Goal: Transaction & Acquisition: Purchase product/service

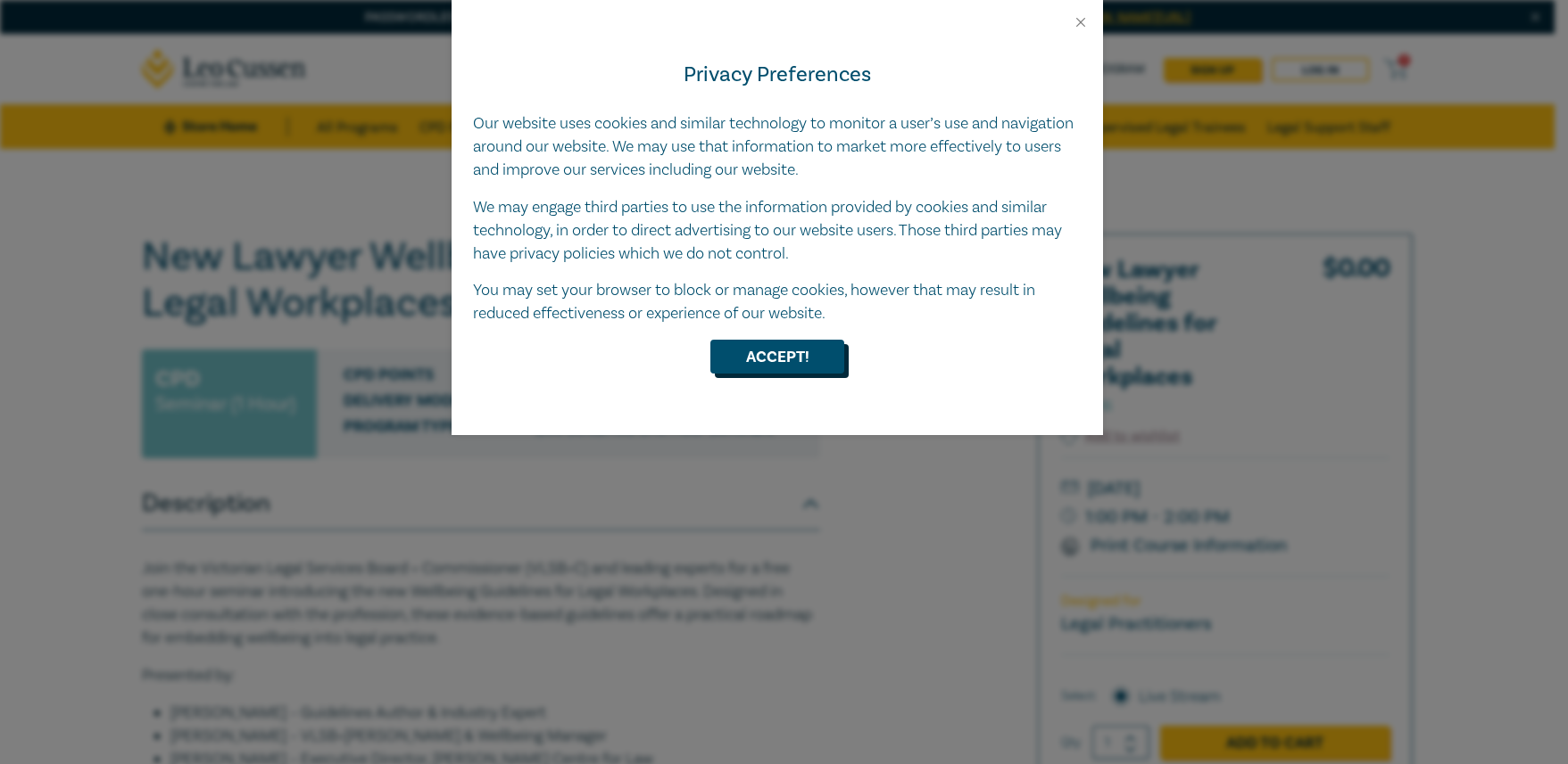
click at [806, 349] on button "Accept!" at bounding box center [777, 356] width 134 height 33
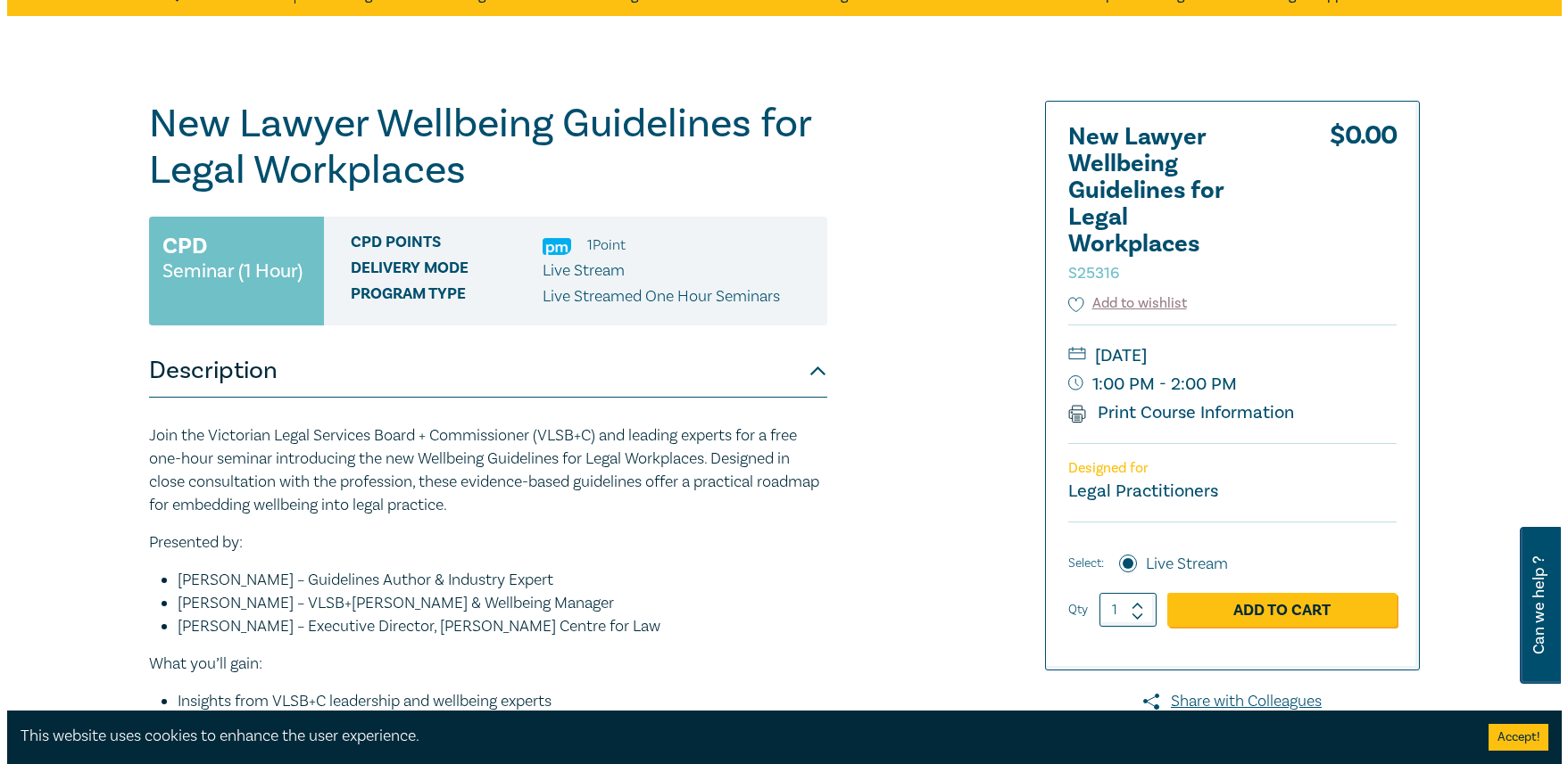
scroll to position [179, 0]
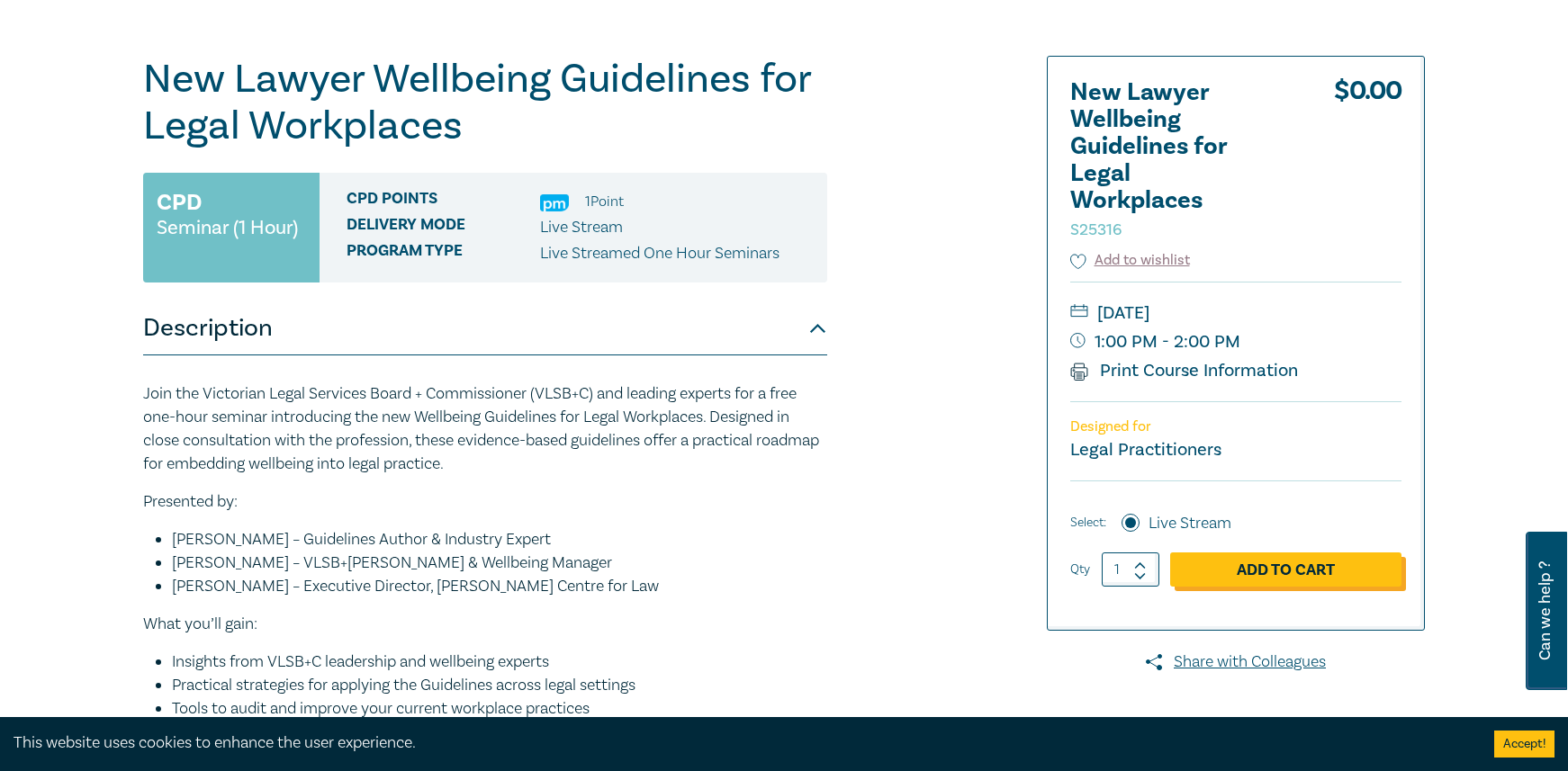
click at [1283, 566] on link "Add to Cart" at bounding box center [1286, 569] width 231 height 34
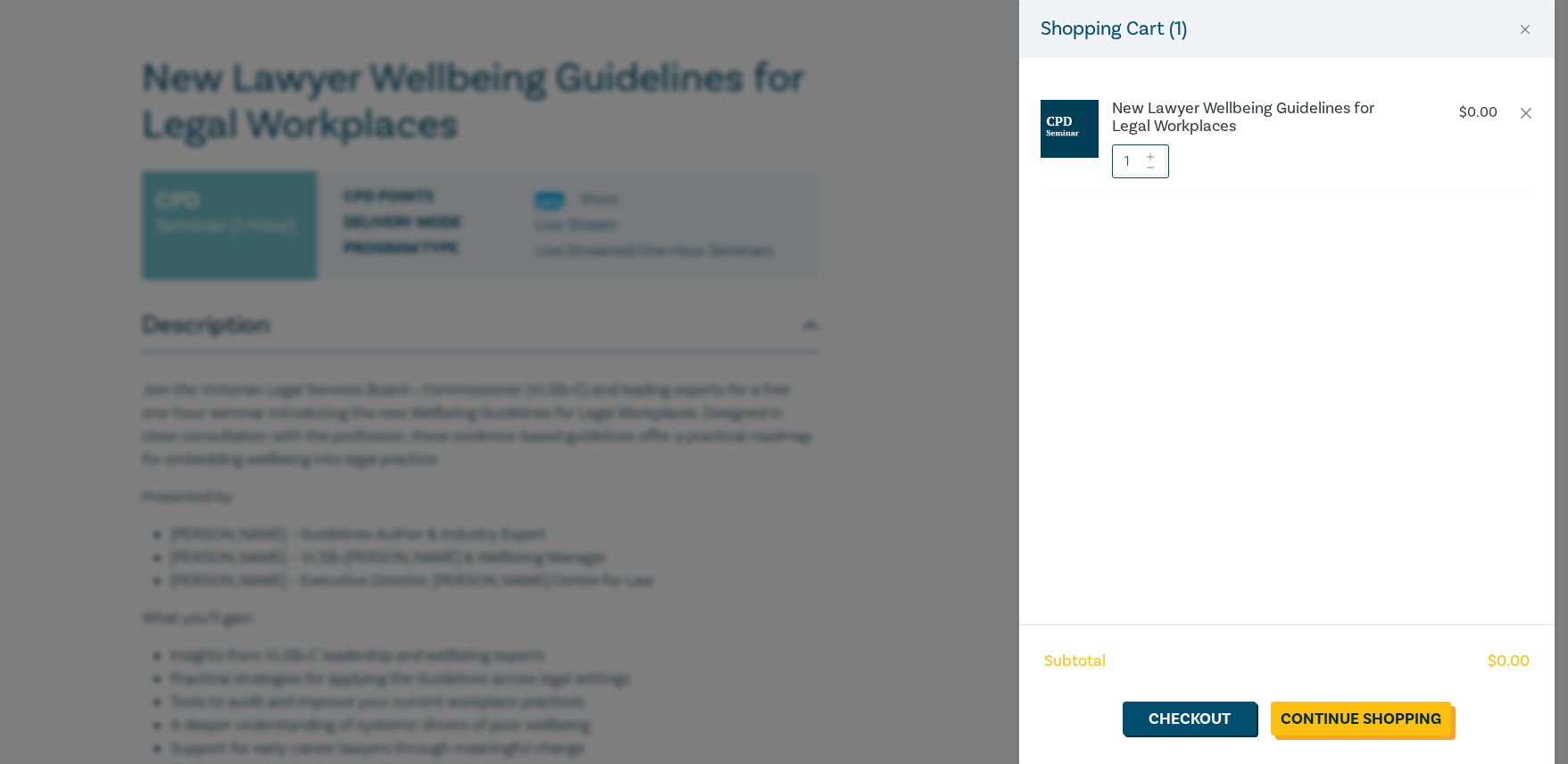
click at [1356, 720] on link "Continue Shopping" at bounding box center [1361, 718] width 181 height 33
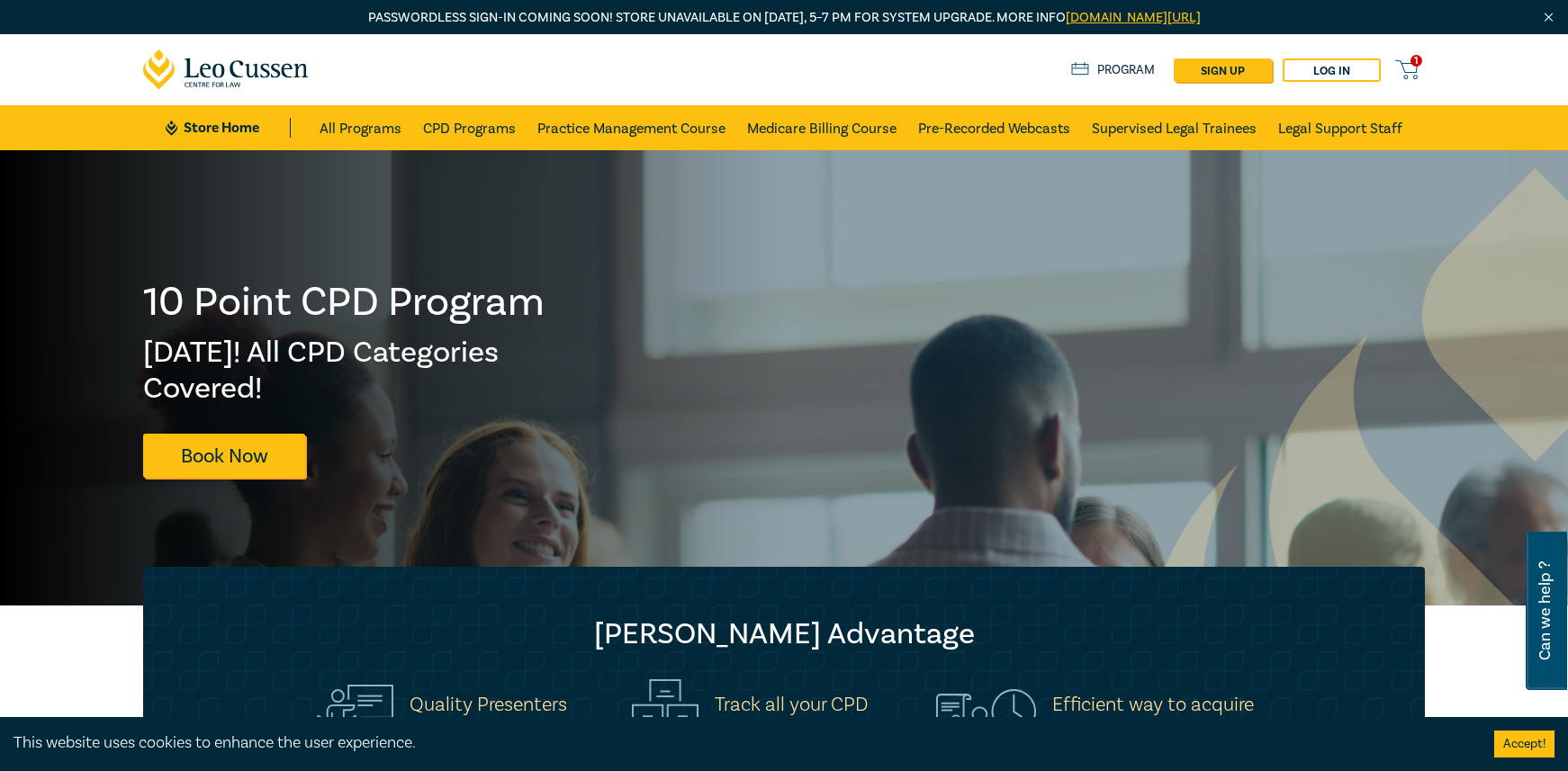
click at [1412, 64] on span "1" at bounding box center [1417, 61] width 12 height 12
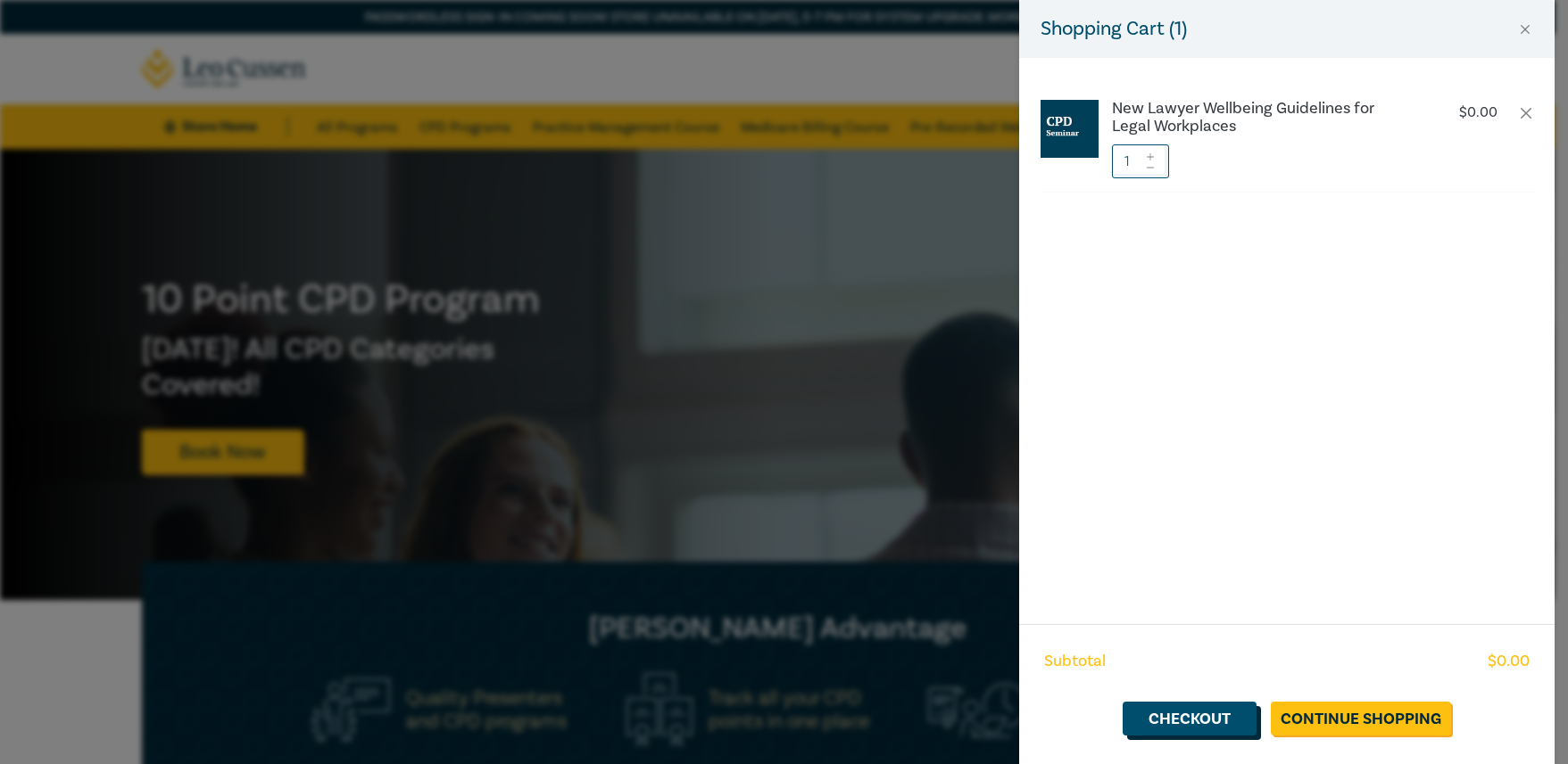
click at [1192, 717] on link "Checkout" at bounding box center [1190, 718] width 134 height 33
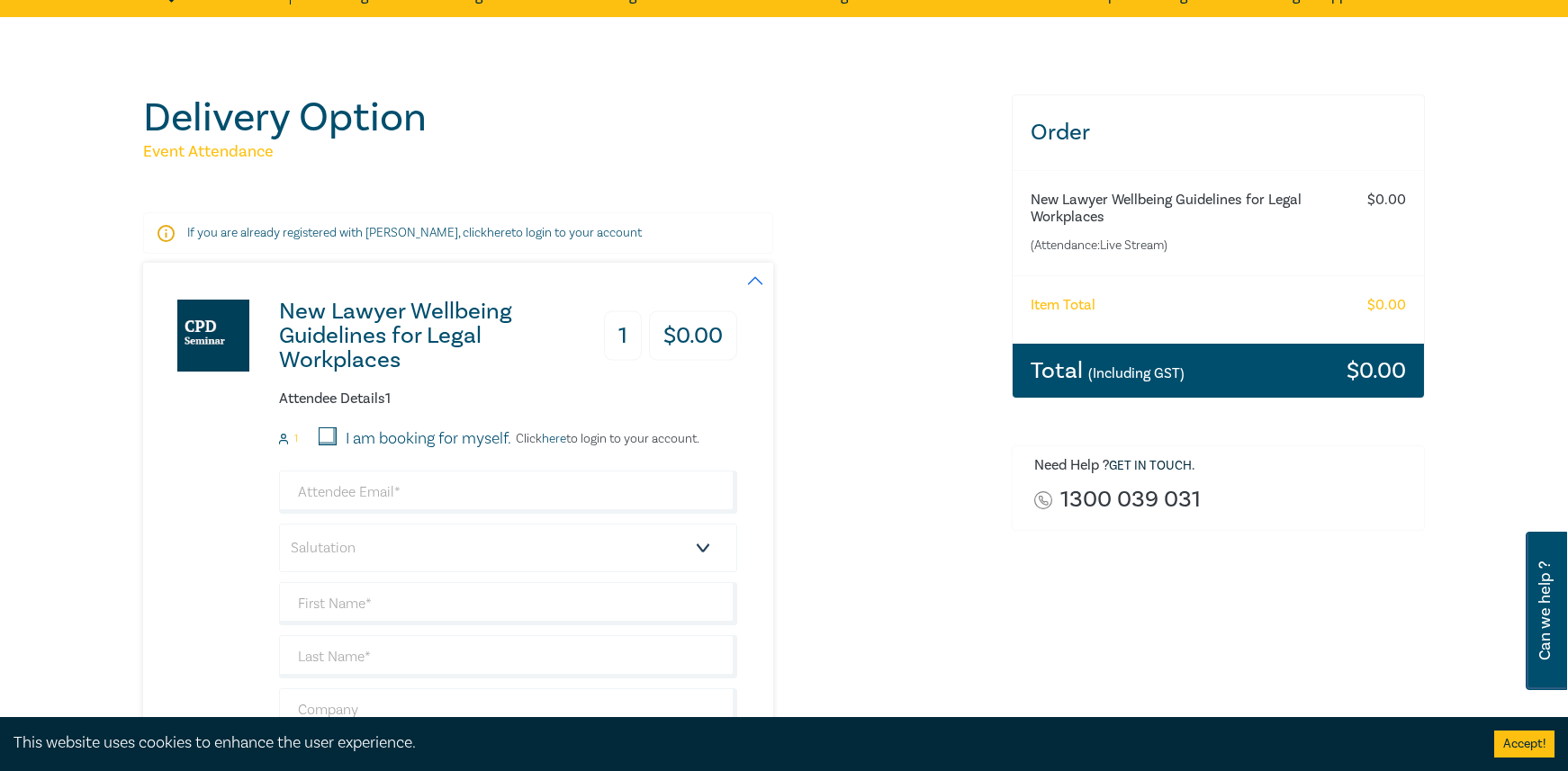
scroll to position [180, 0]
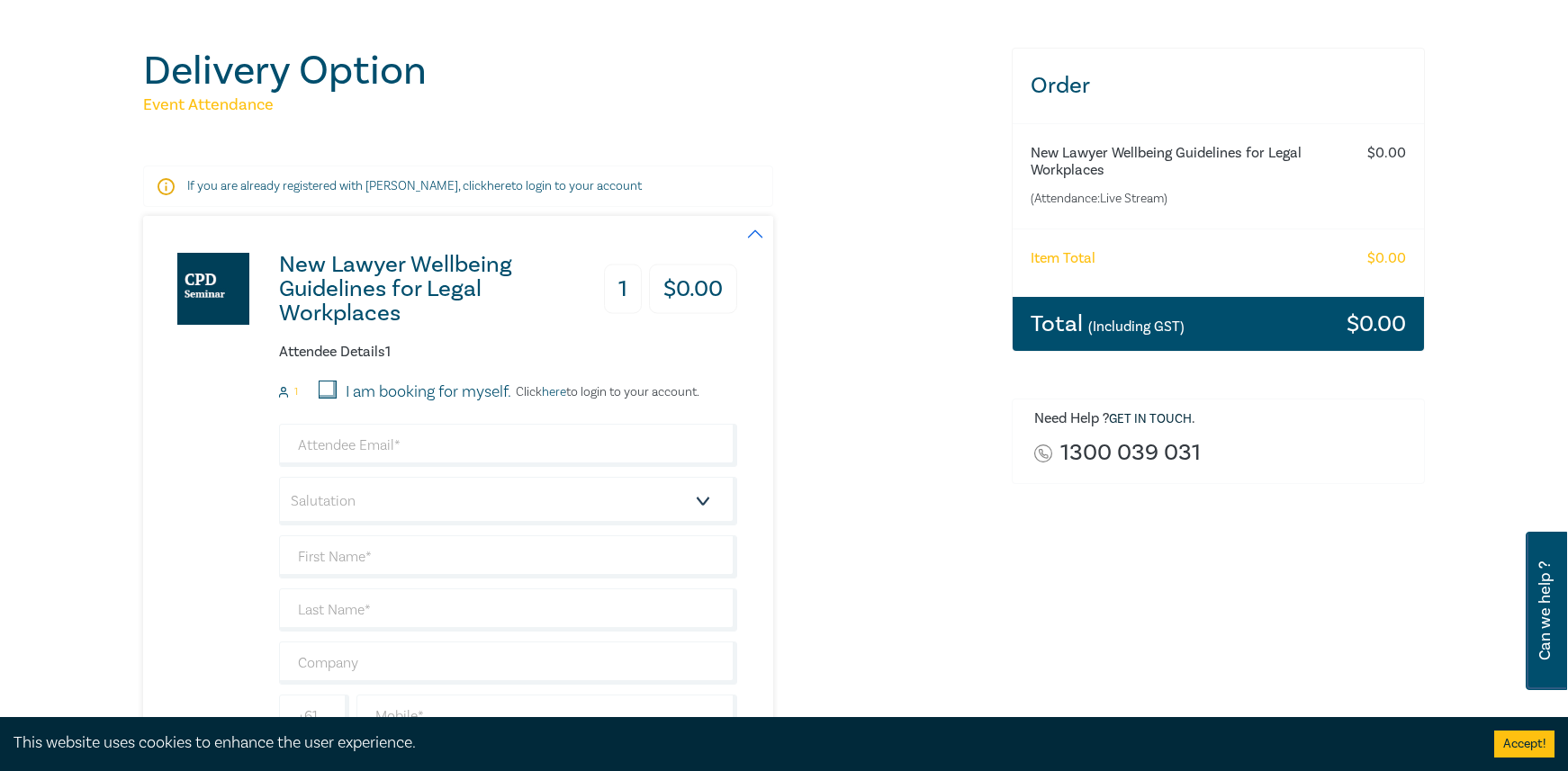
drag, startPoint x: 330, startPoint y: 388, endPoint x: 413, endPoint y: 401, distance: 84.0
click at [334, 389] on input "I am booking for myself." at bounding box center [328, 389] width 18 height 18
checkbox input "true"
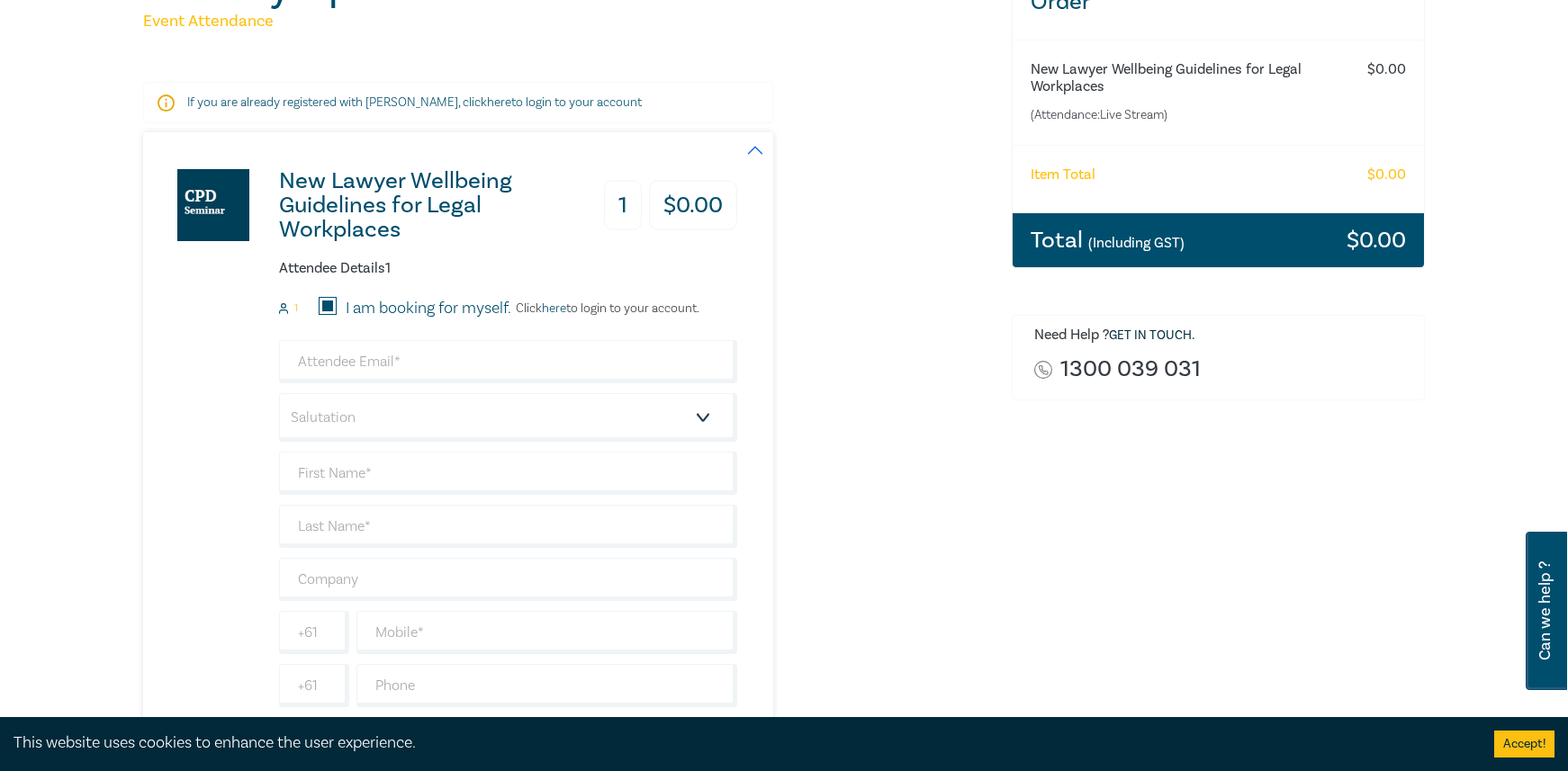
scroll to position [270, 0]
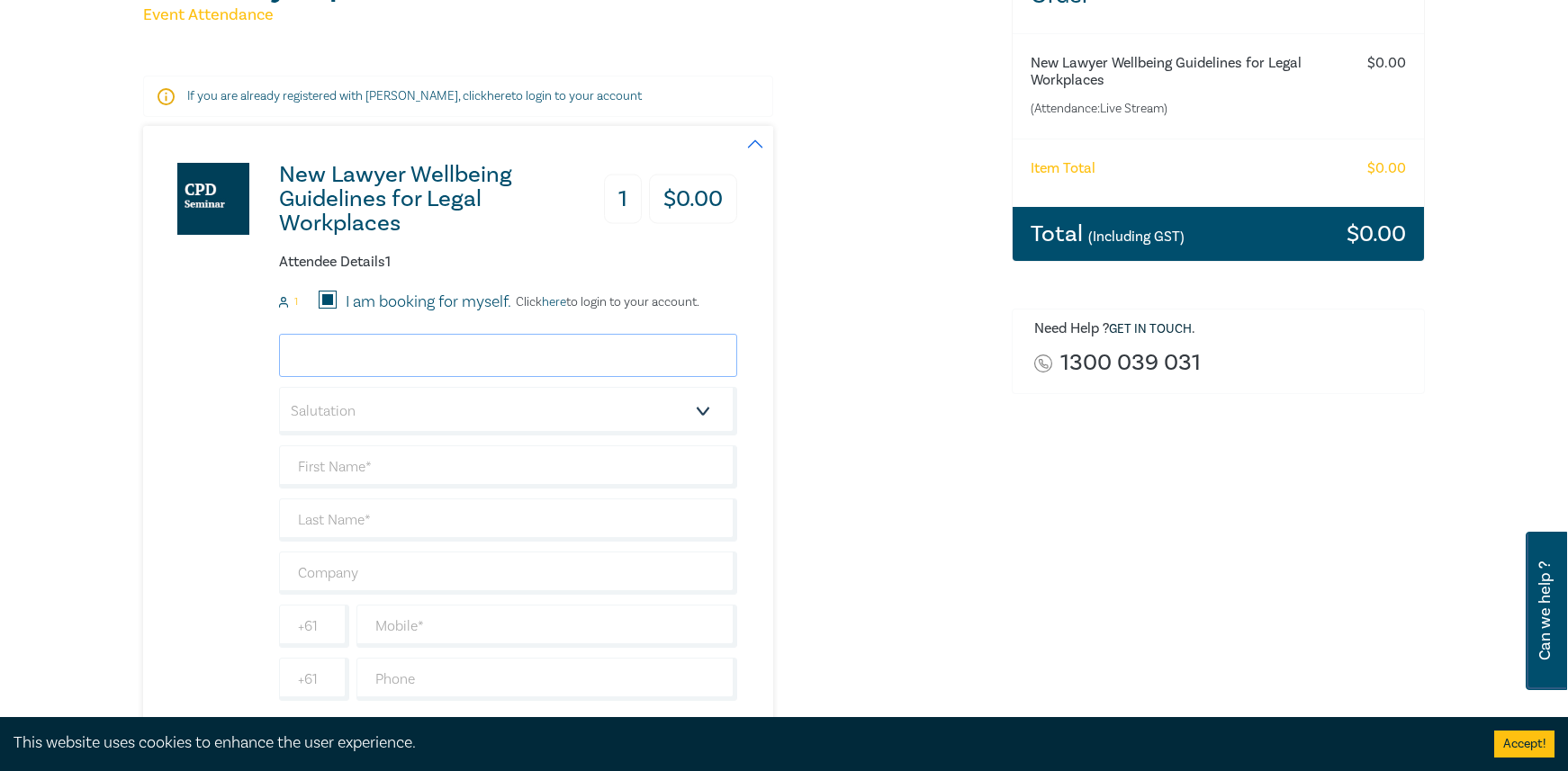
click at [386, 351] on input "email" at bounding box center [508, 356] width 458 height 43
type input "[PERSON_NAME][EMAIL_ADDRESS][PERSON_NAME][DOMAIN_NAME]"
click at [698, 409] on select "Salutation Mr. Mrs. Ms. Miss Dr. Prof. Other" at bounding box center [508, 412] width 458 height 48
select select "Ms."
click at [279, 387] on select "Salutation Mr. Mrs. Ms. Miss Dr. Prof. Other" at bounding box center [508, 412] width 458 height 48
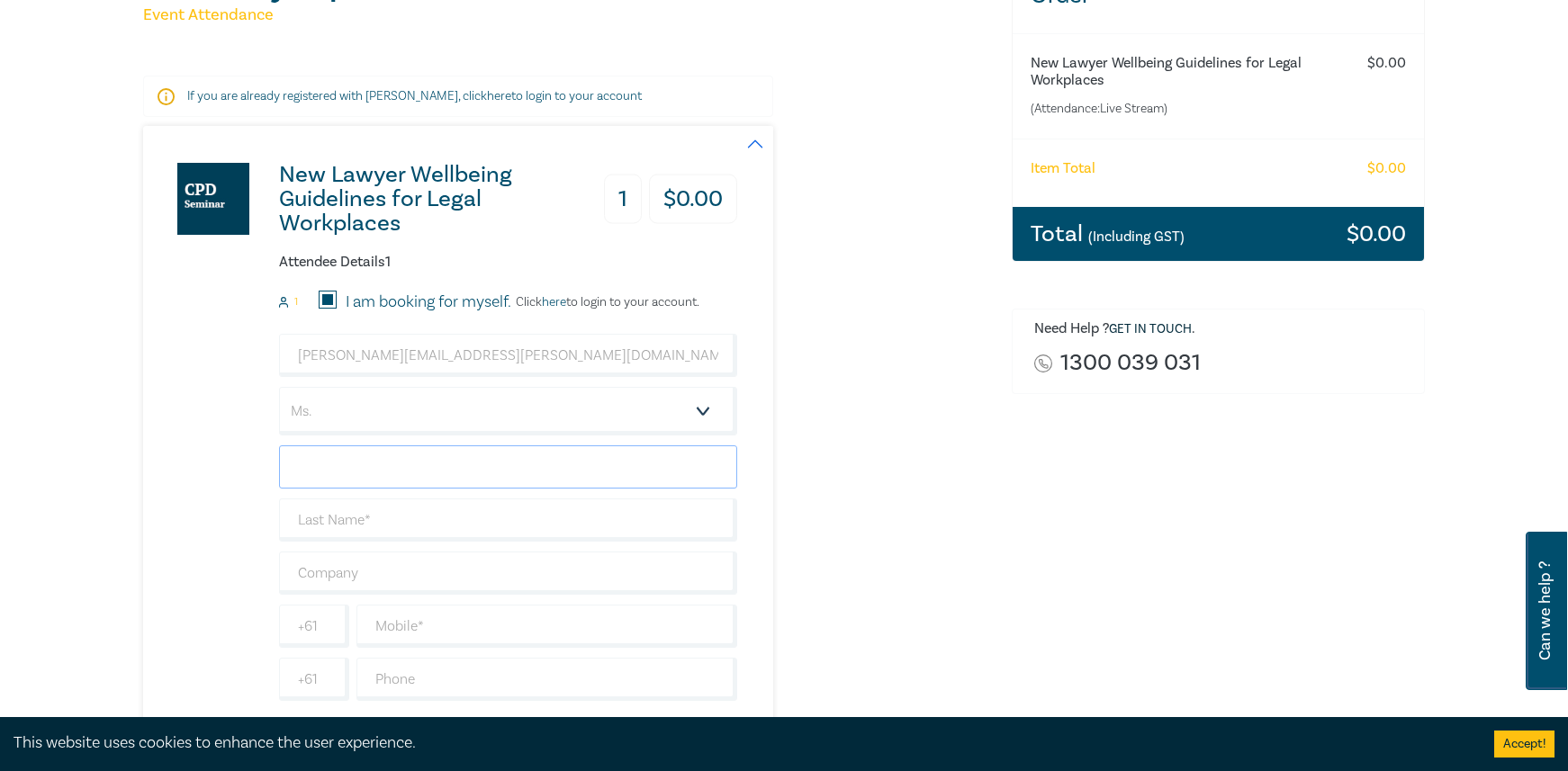
click at [353, 463] on input "text" at bounding box center [508, 466] width 458 height 43
type input "[PERSON_NAME]"
click at [357, 517] on input "text" at bounding box center [508, 519] width 458 height 43
type input "[PERSON_NAME]"
click at [368, 567] on input "text" at bounding box center [508, 573] width 458 height 43
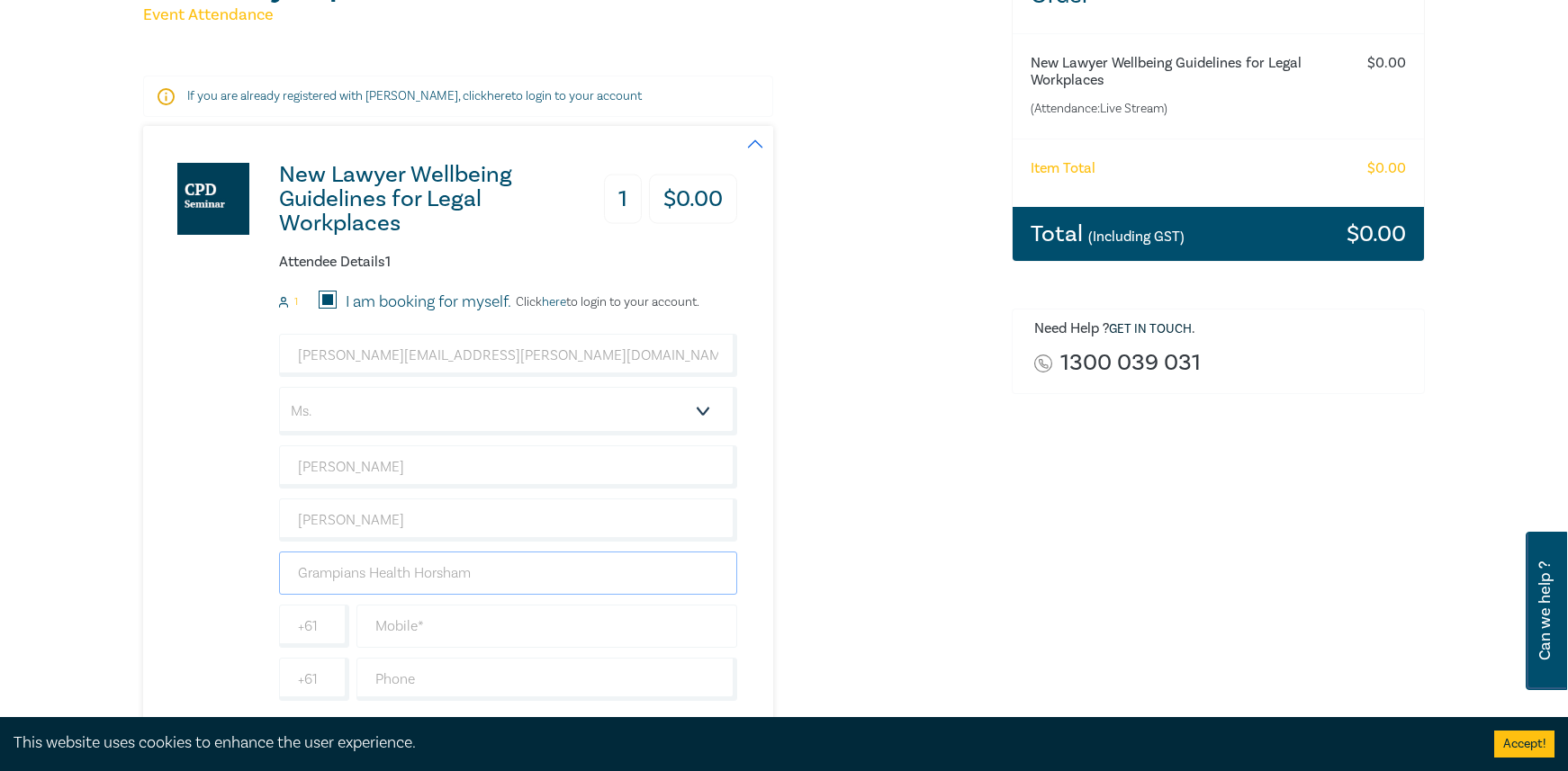
type input "Grampians Health Horsham"
click at [443, 627] on input "text" at bounding box center [546, 626] width 381 height 43
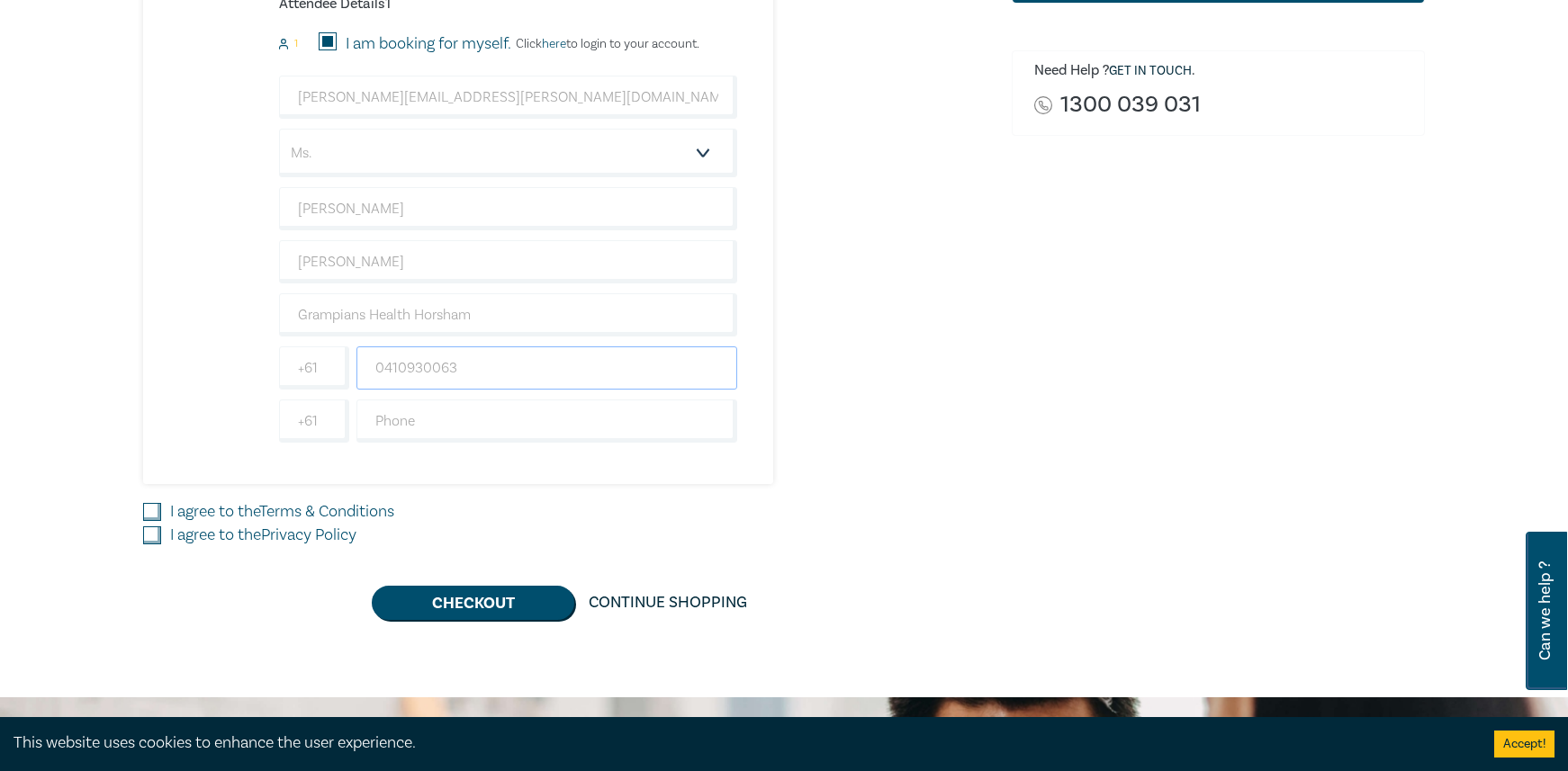
scroll to position [540, 0]
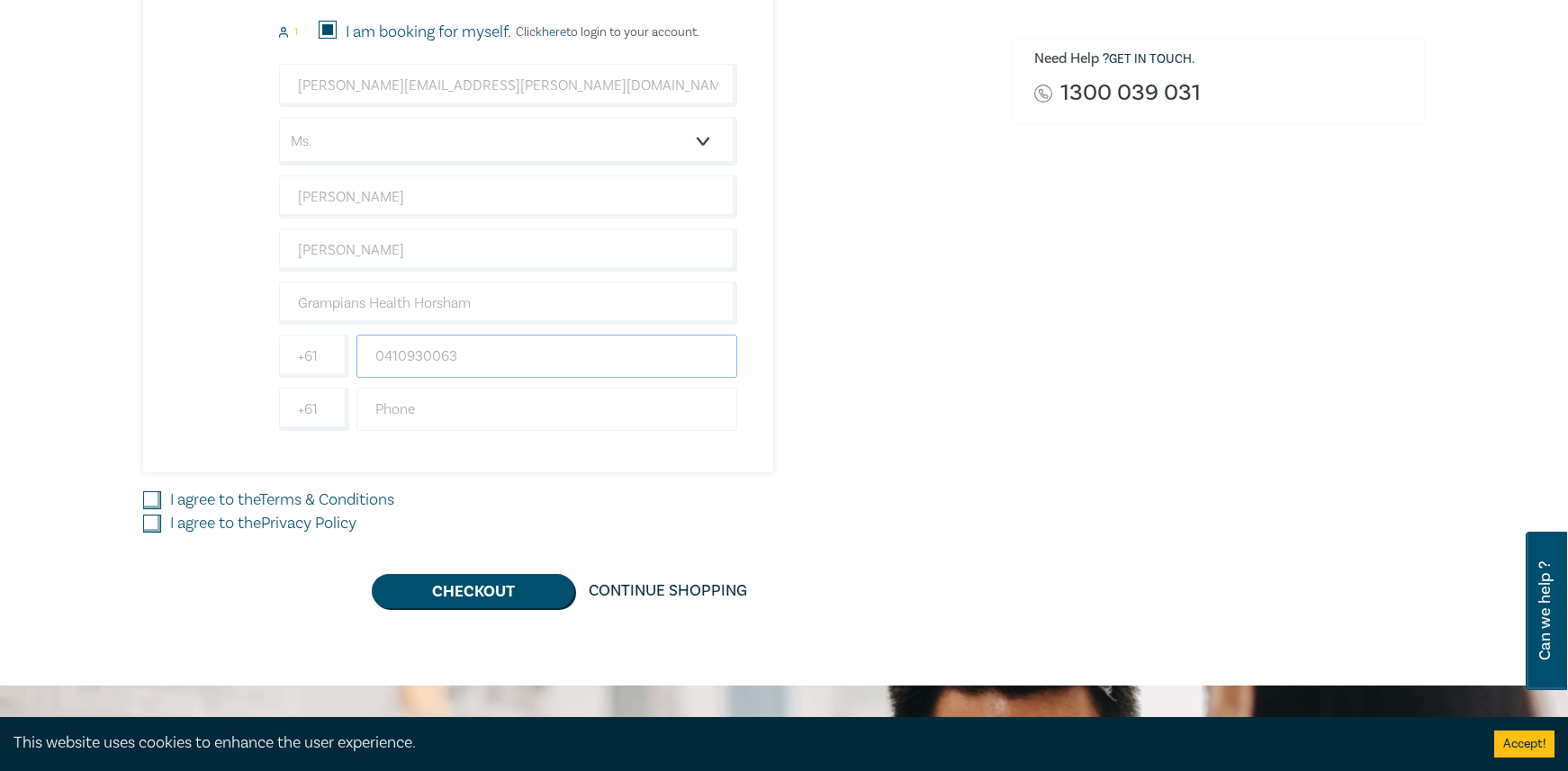
type input "0410930063"
click at [402, 408] on input "text" at bounding box center [546, 410] width 381 height 43
type input "0353819082"
click at [157, 497] on input "I agree to the Terms & Conditions" at bounding box center [152, 500] width 18 height 18
checkbox input "true"
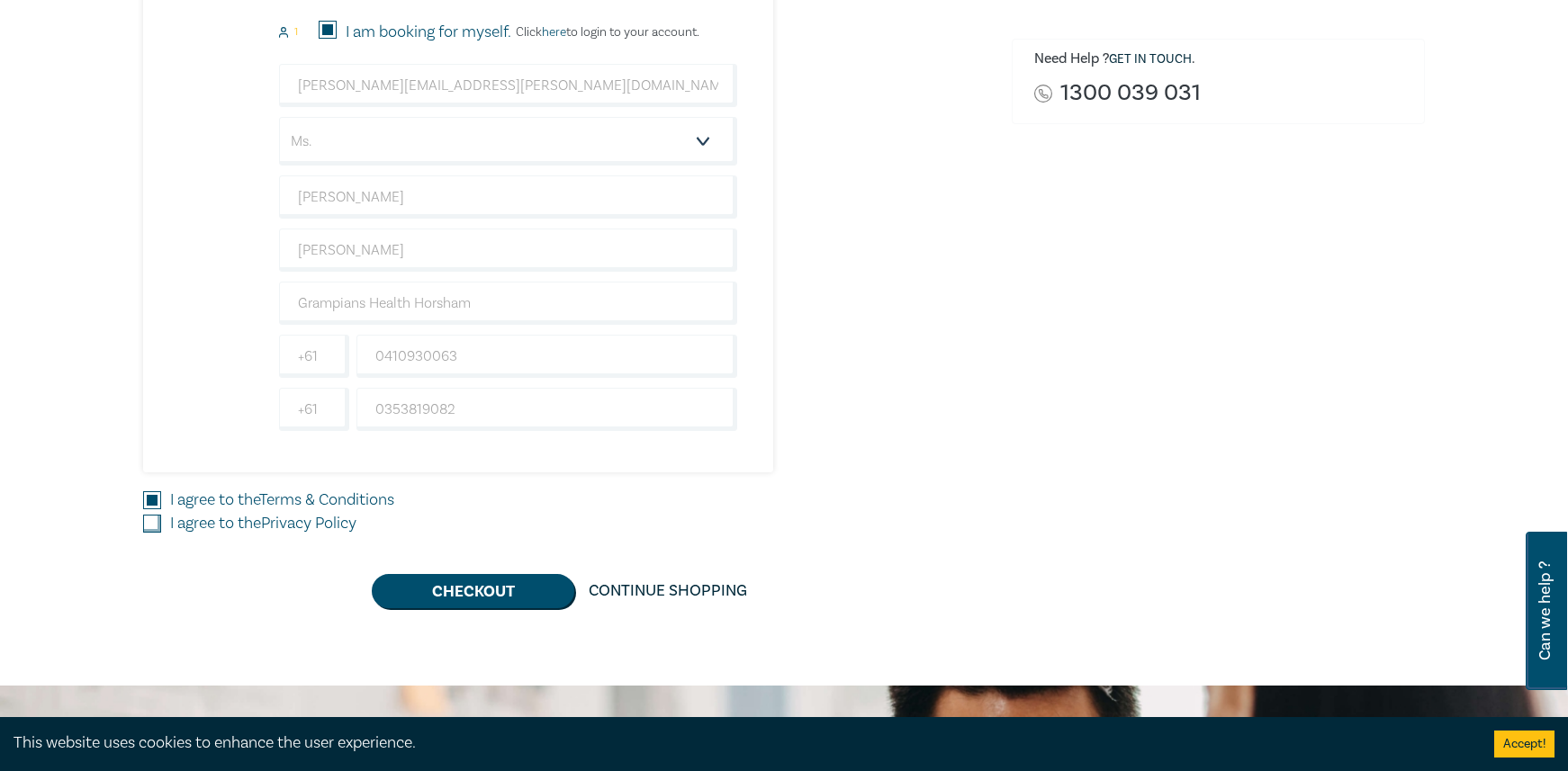
click at [151, 529] on input "I agree to the Privacy Policy" at bounding box center [152, 523] width 18 height 18
checkbox input "true"
click at [485, 592] on button "Checkout" at bounding box center [473, 591] width 202 height 34
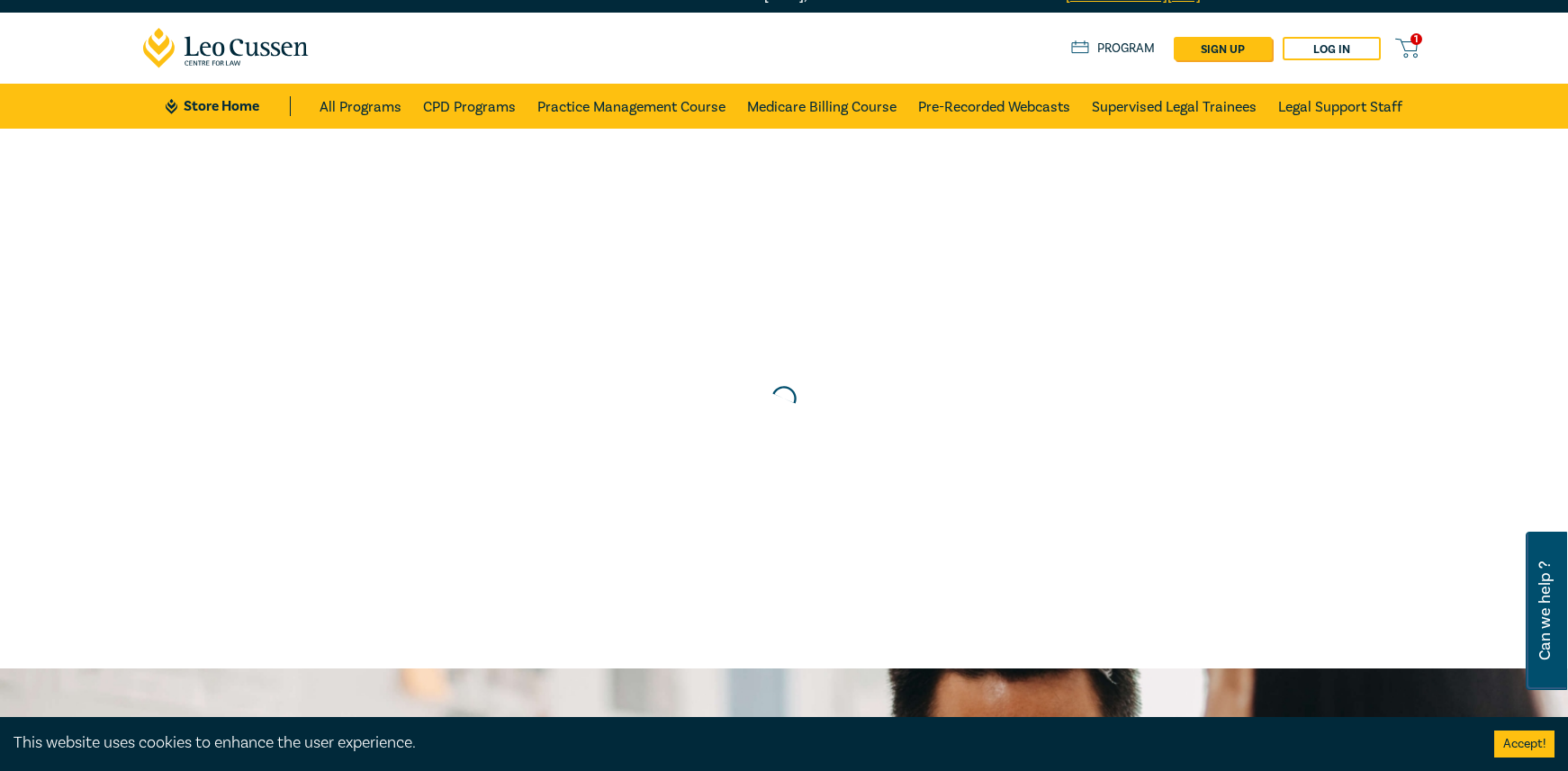
scroll to position [0, 0]
